Goal: Navigation & Orientation: Find specific page/section

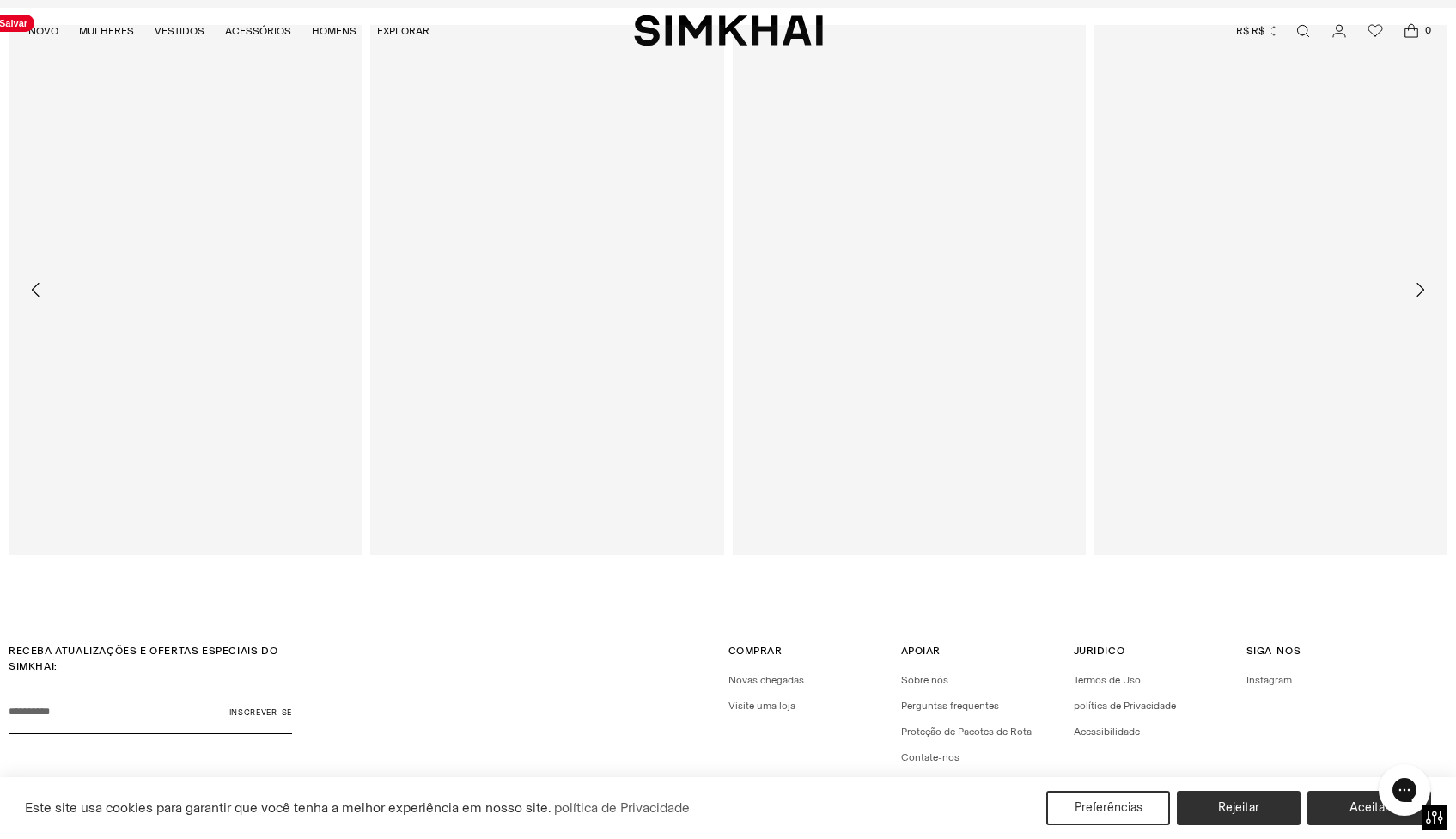
scroll to position [4984, 0]
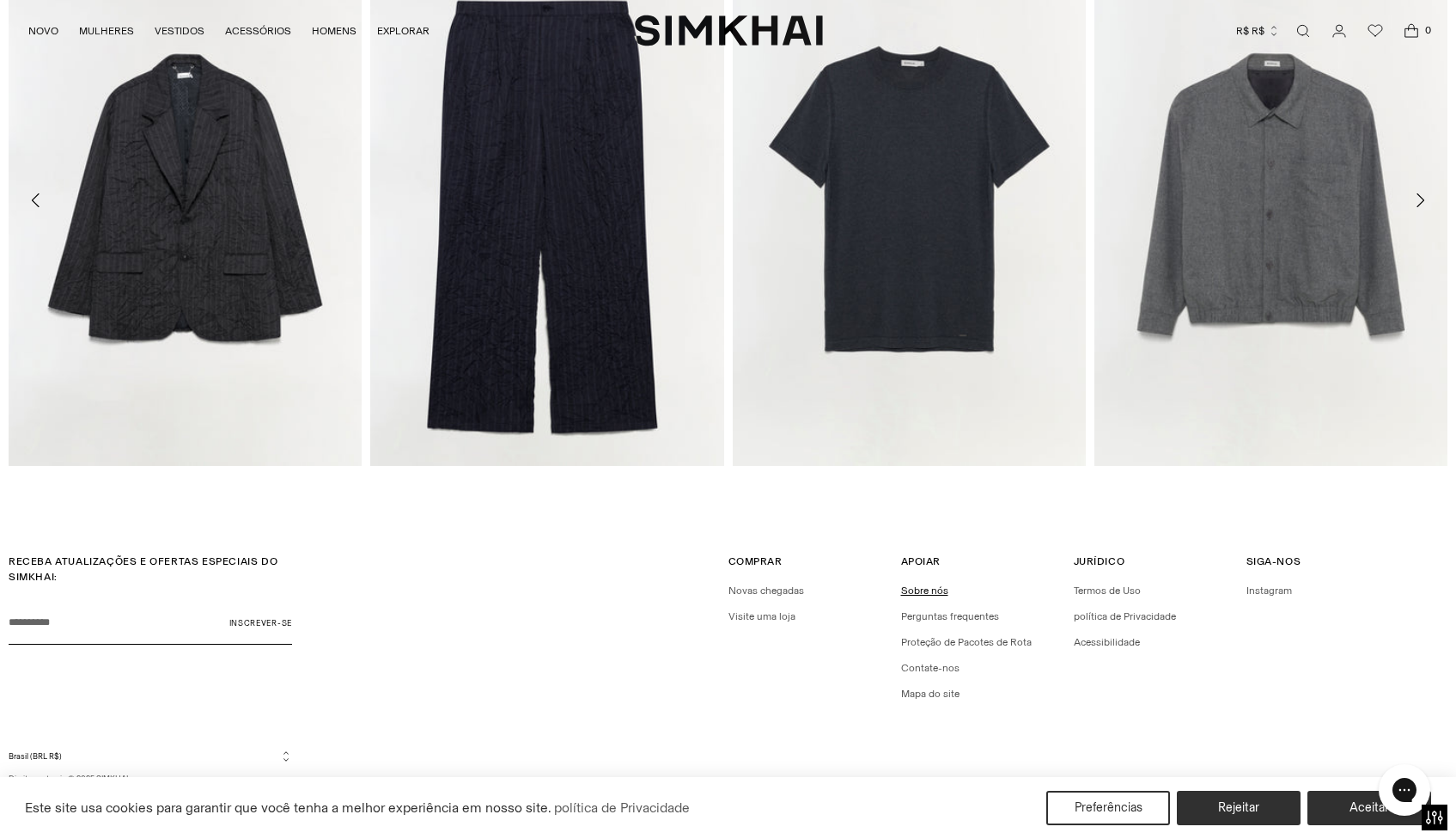
click at [937, 589] on font "Sobre nós" at bounding box center [925, 590] width 47 height 12
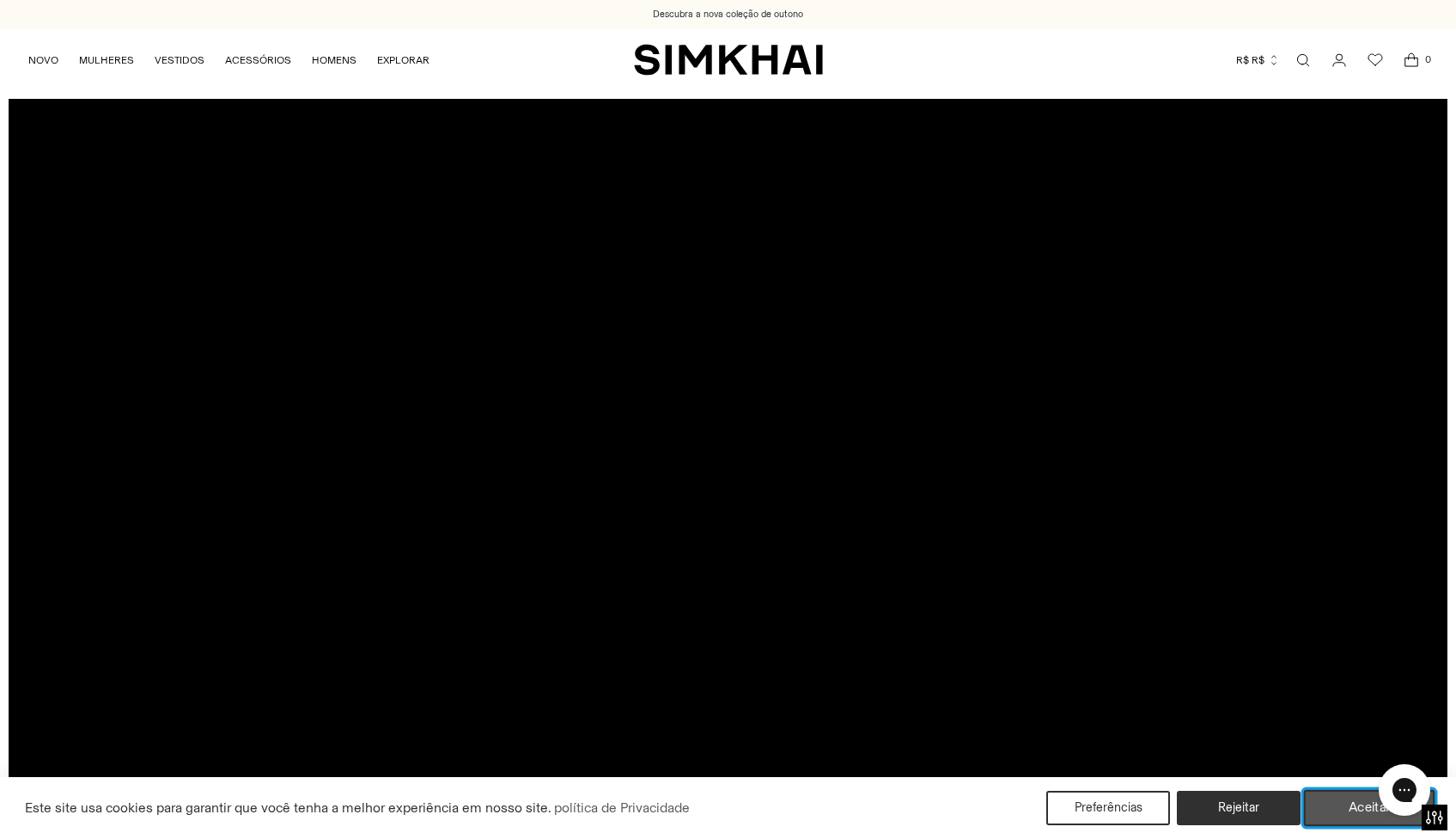
click at [1341, 809] on button "Aceitar" at bounding box center [1370, 807] width 132 height 36
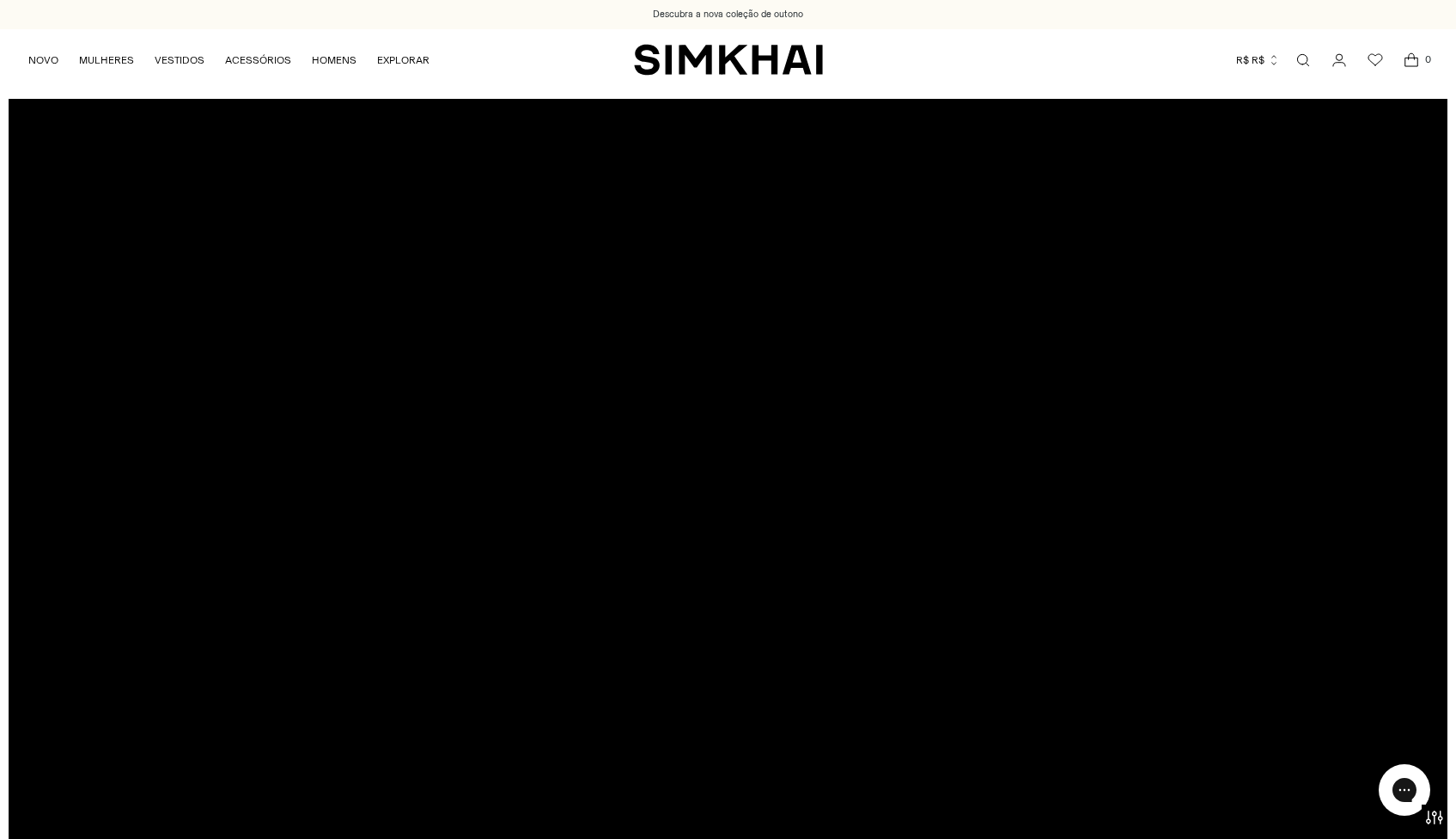
click at [745, 493] on div at bounding box center [728, 506] width 1439 height 814
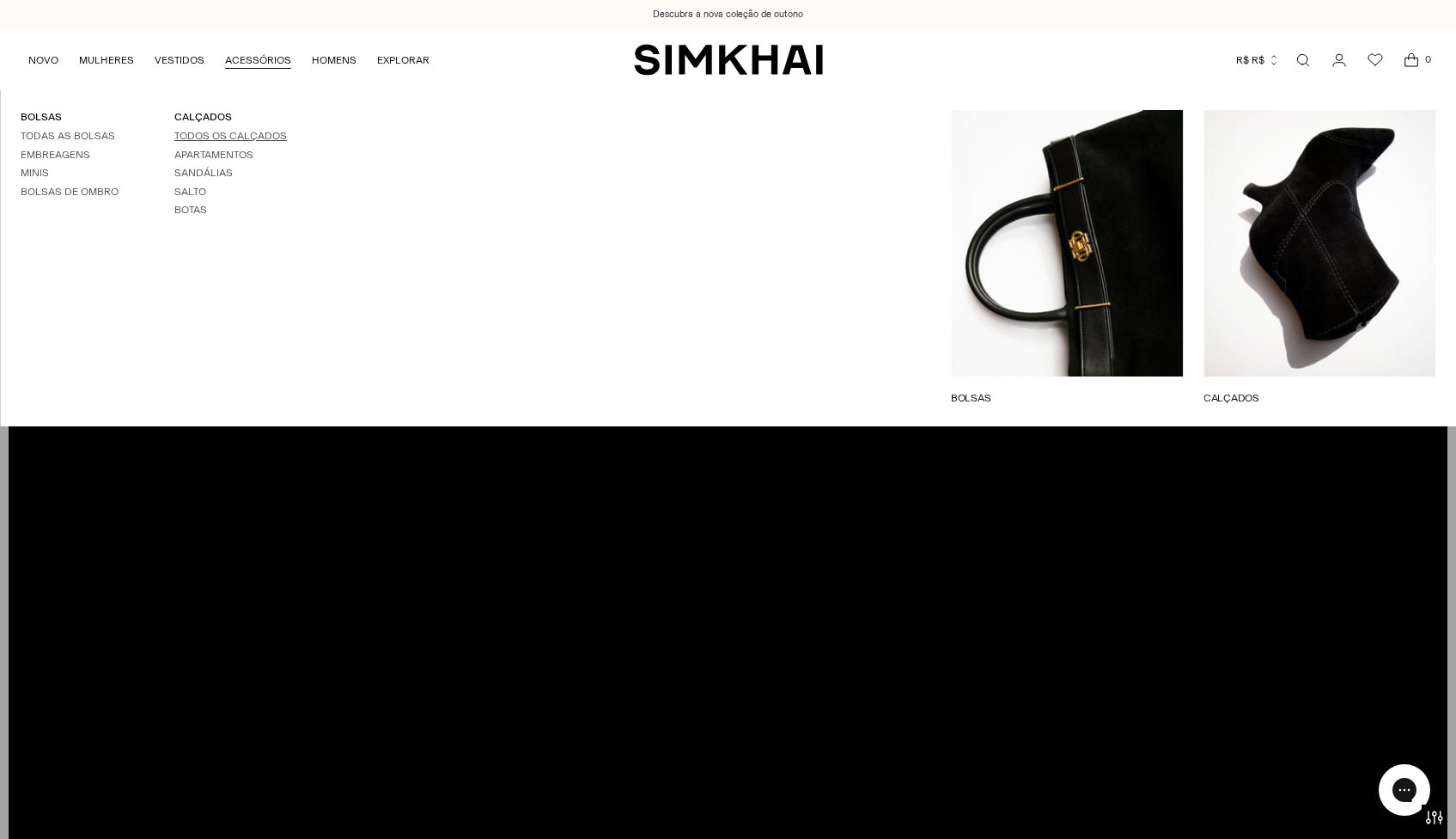
click at [204, 138] on font "Todos os calçados" at bounding box center [230, 135] width 113 height 12
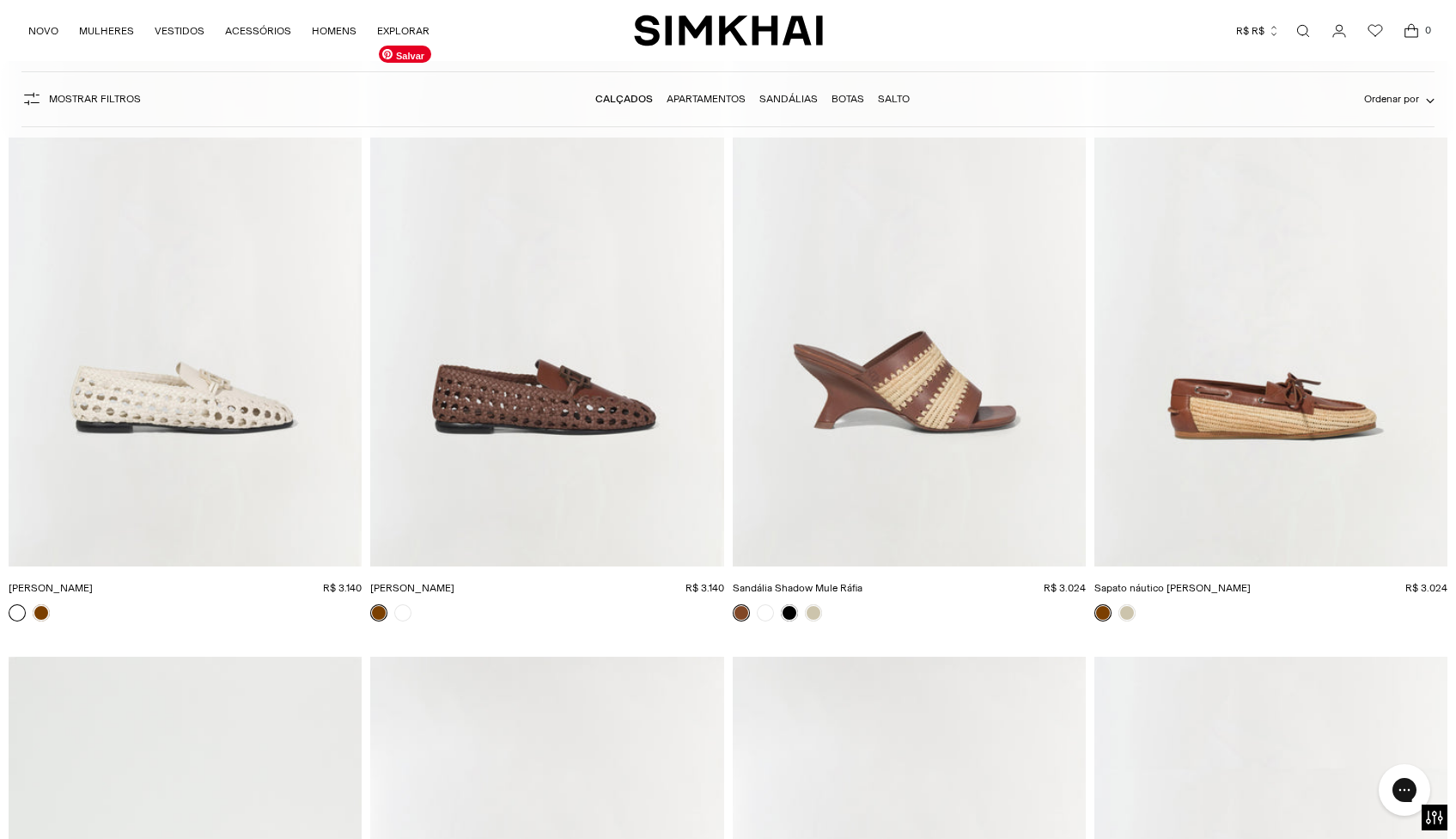
scroll to position [5170, 0]
